Goal: Task Accomplishment & Management: Manage account settings

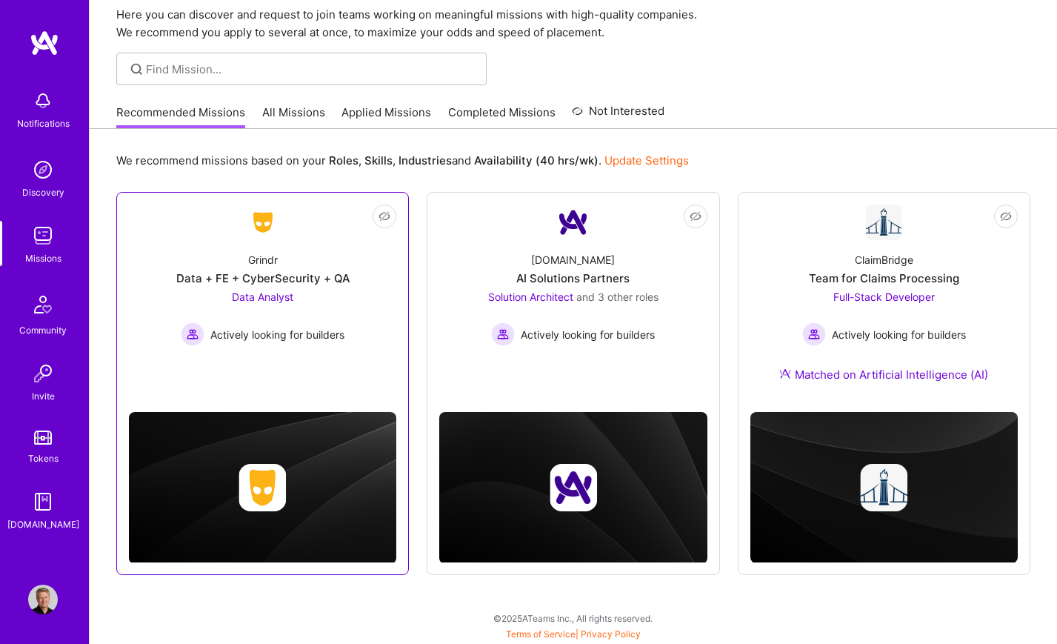
scroll to position [58, 0]
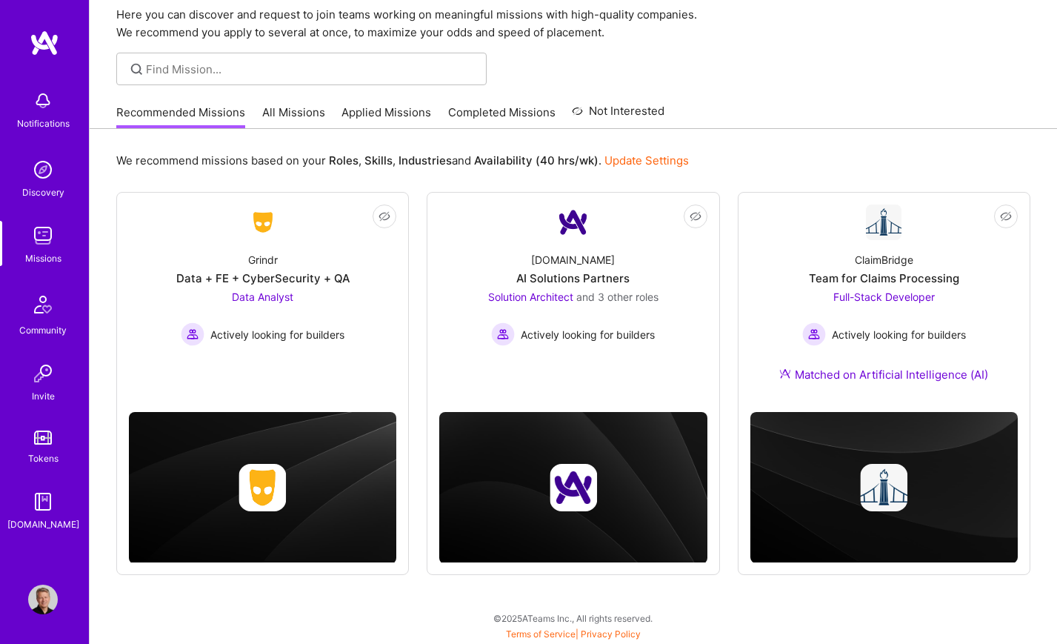
click at [382, 111] on link "Applied Missions" at bounding box center [387, 116] width 90 height 24
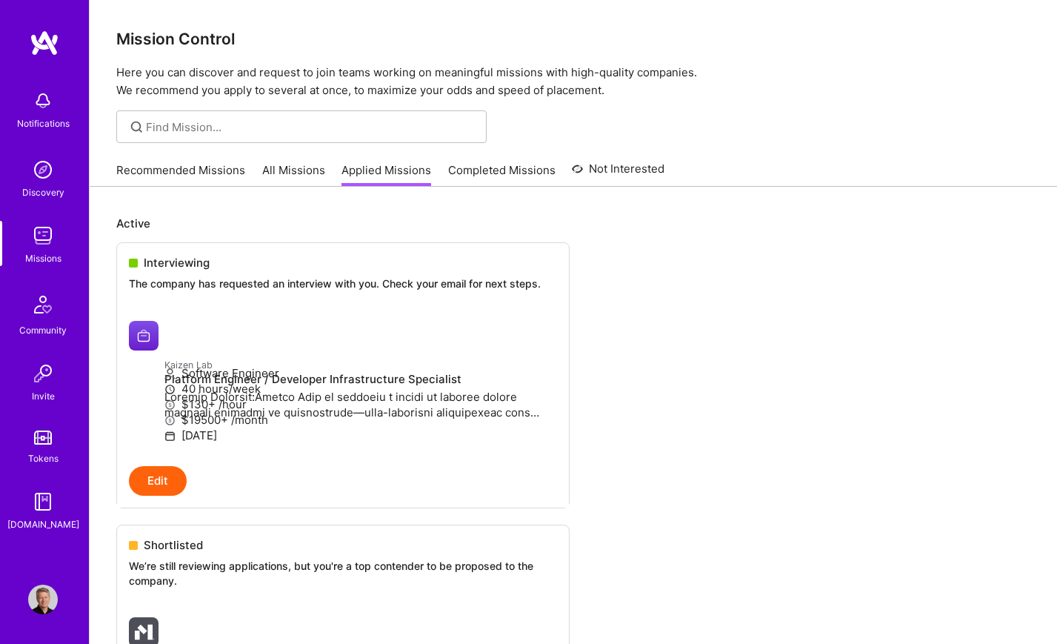
click at [41, 45] on img at bounding box center [45, 43] width 30 height 27
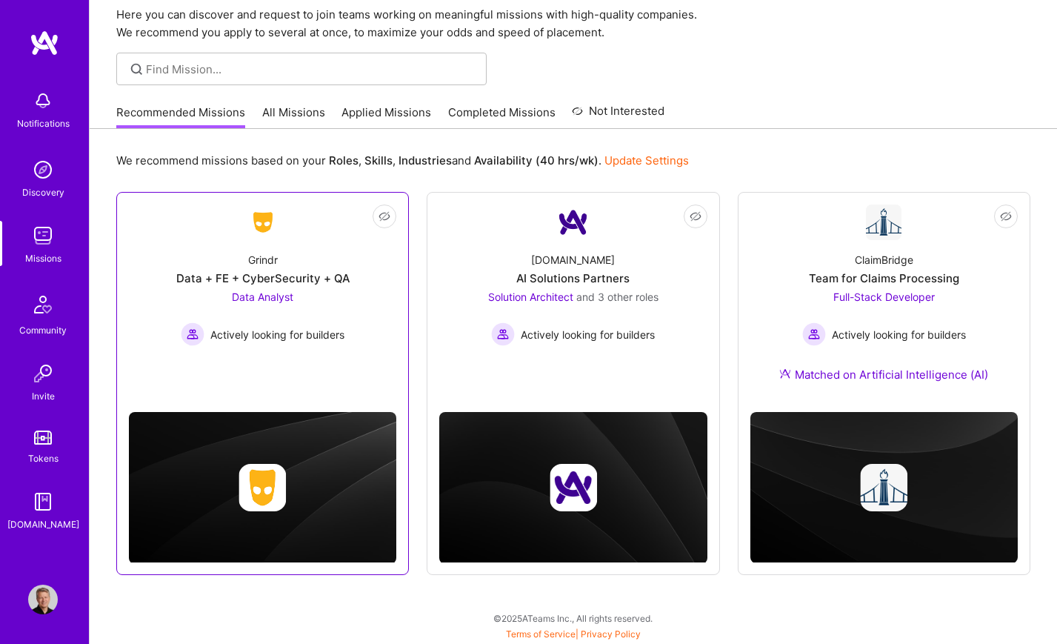
scroll to position [58, 0]
click at [309, 238] on link "Not Interested Grindr Data + FE + CyberSecurity + QA Data Analyst Actively look…" at bounding box center [262, 290] width 267 height 173
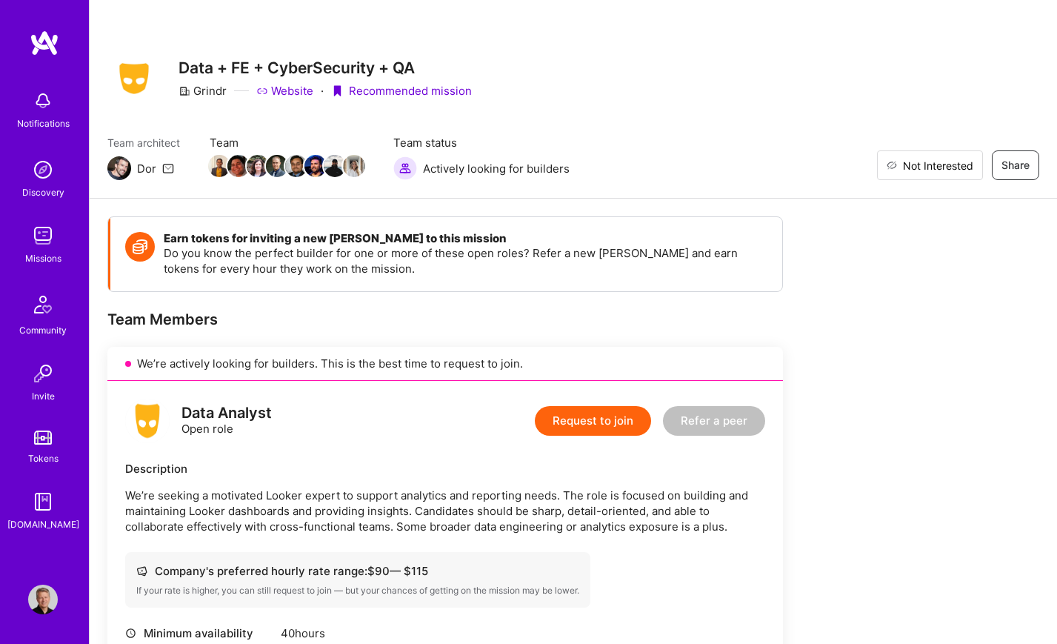
click at [964, 164] on span "Not Interested" at bounding box center [938, 166] width 70 height 16
click at [44, 100] on img at bounding box center [43, 101] width 30 height 30
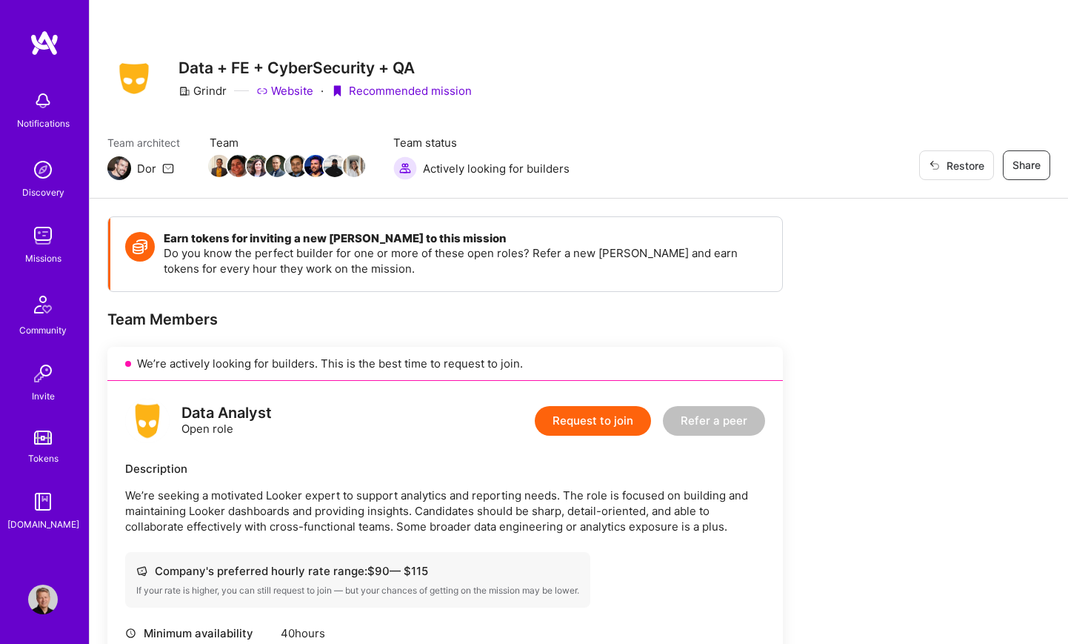
click at [48, 102] on div "Notifications Discovery Missions Community Invite Tokens [DOMAIN_NAME]" at bounding box center [44, 307] width 89 height 449
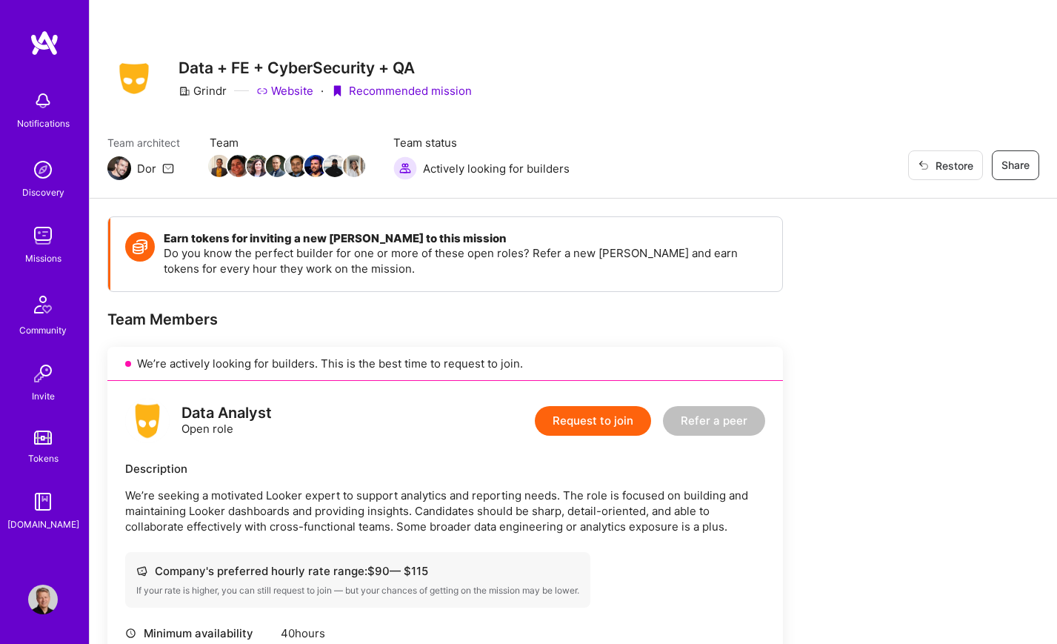
click at [43, 44] on img at bounding box center [45, 43] width 30 height 27
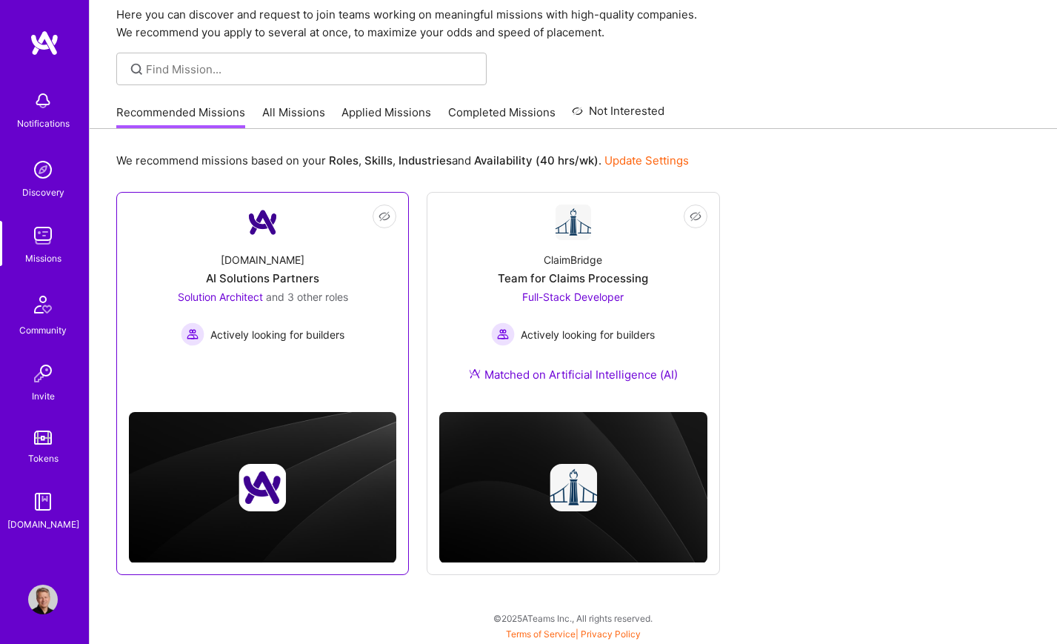
scroll to position [58, 0]
